Goal: Task Accomplishment & Management: Use online tool/utility

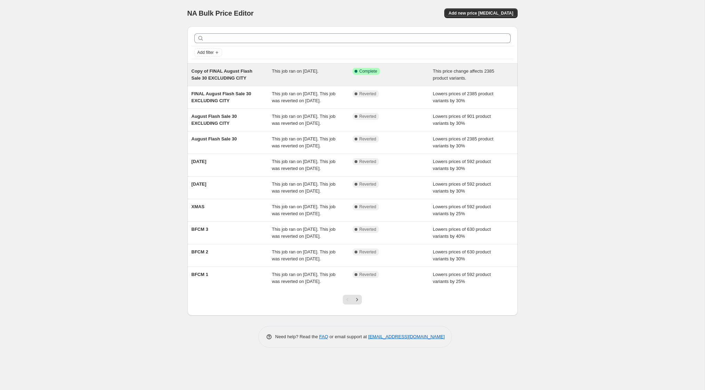
click at [232, 79] on span "Copy of FINAL August Flash Sale 30 EXCLUDING CITY" at bounding box center [221, 74] width 61 height 12
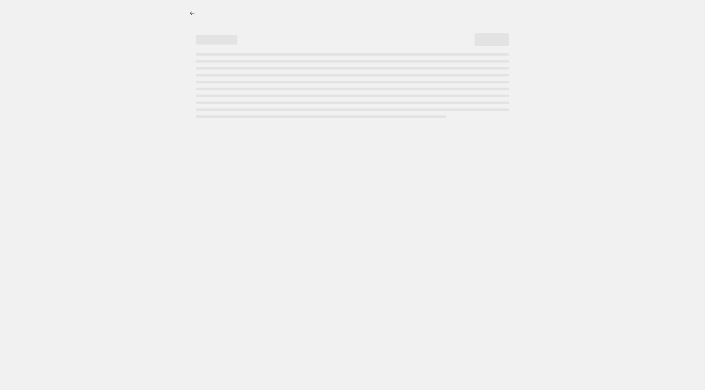
select select "ecap"
select select "remove"
select select "not_equal"
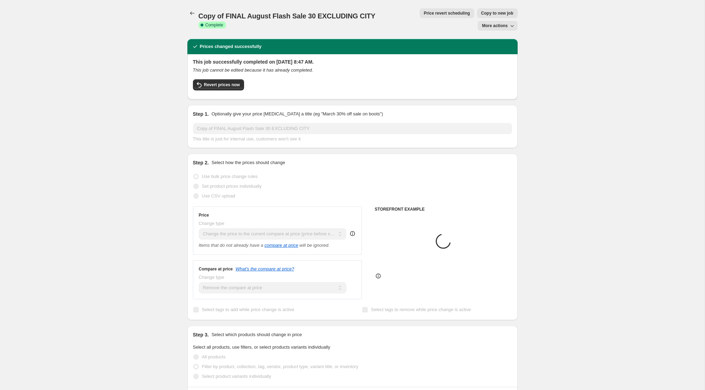
select select "collection"
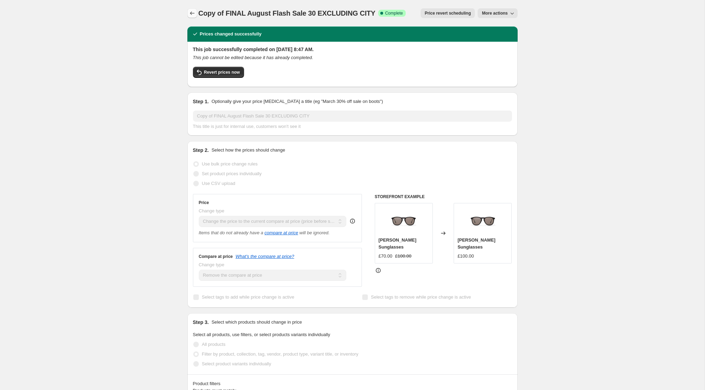
click at [191, 9] on button "Price change jobs" at bounding box center [192, 13] width 10 height 10
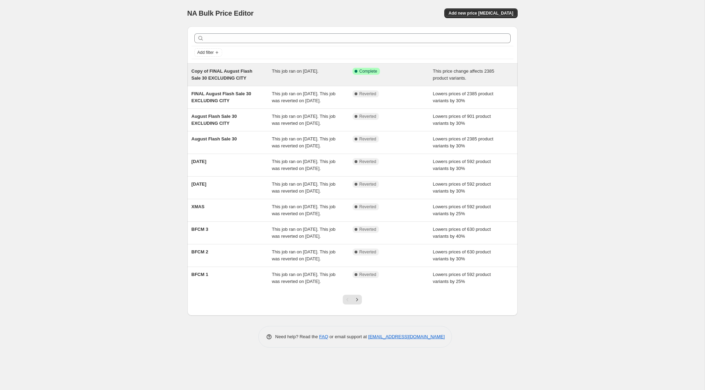
click at [242, 72] on span "Copy of FINAL August Flash Sale 30 EXCLUDING CITY" at bounding box center [221, 74] width 61 height 12
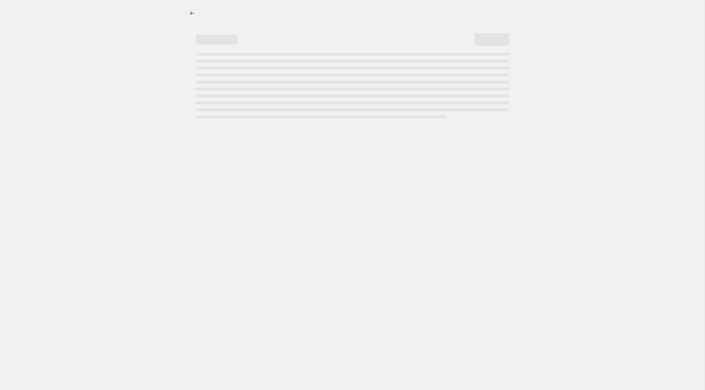
select select "ecap"
select select "remove"
select select "collection"
select select "not_equal"
